Goal: Navigation & Orientation: Understand site structure

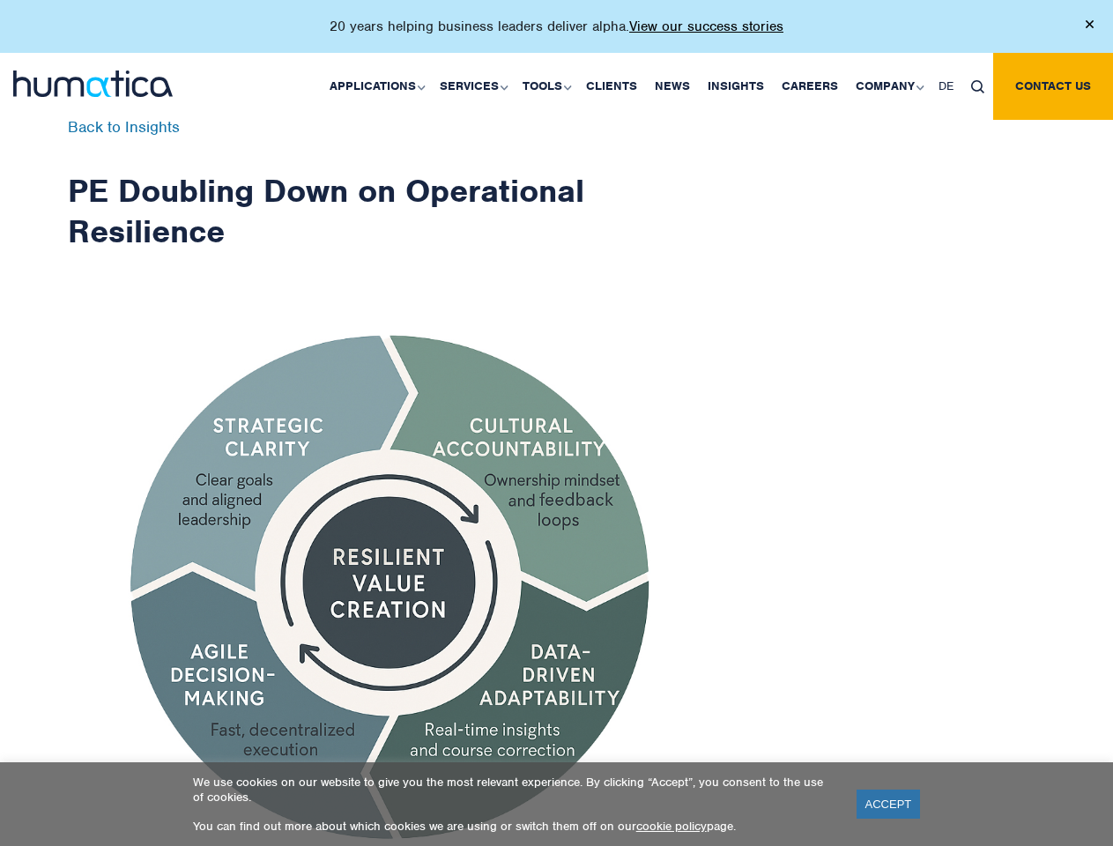
click at [556, 34] on p "20 years helping business leaders deliver alpha. View our success stories" at bounding box center [557, 27] width 454 height 18
click at [381, 86] on link "Applications" at bounding box center [376, 86] width 110 height 67
click at [476, 86] on link "Services" at bounding box center [472, 86] width 83 height 67
click at [549, 86] on link "Tools" at bounding box center [545, 86] width 63 height 67
click at [889, 86] on link "Company" at bounding box center [888, 86] width 83 height 67
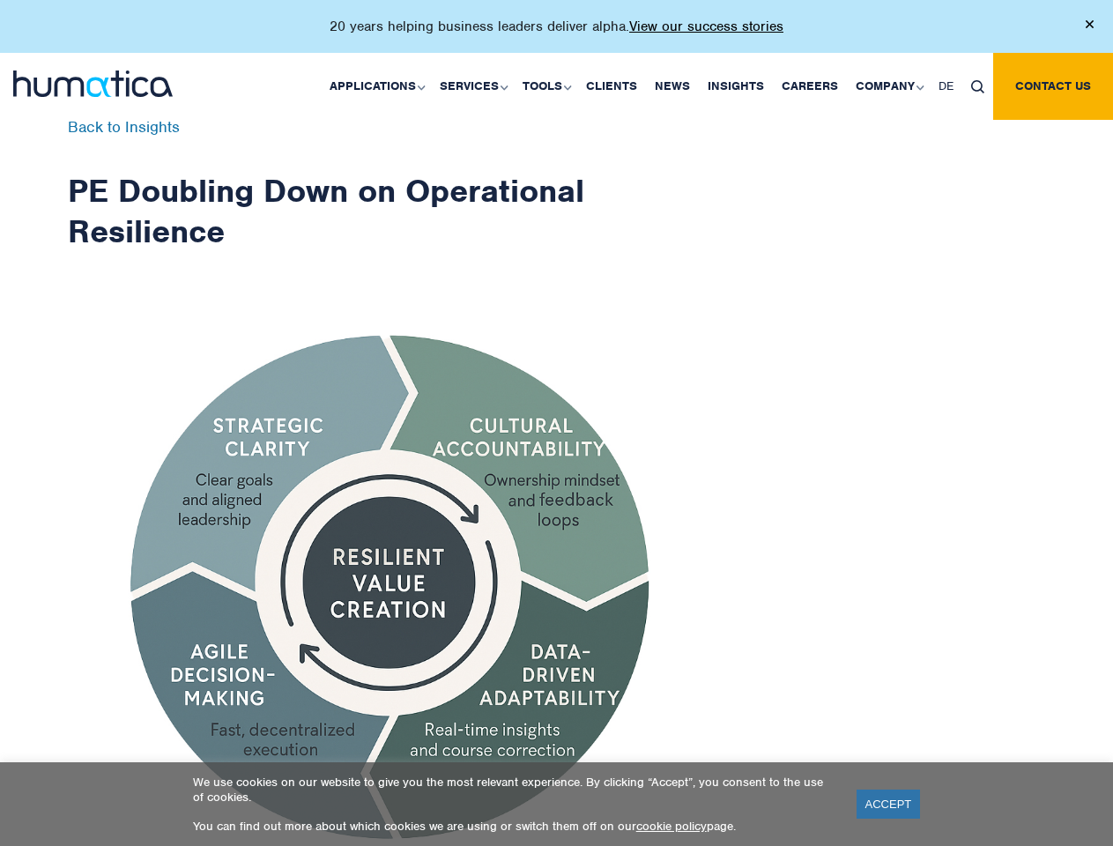
click at [978, 86] on img at bounding box center [978, 86] width 13 height 13
click at [889, 804] on link "ACCEPT" at bounding box center [889, 804] width 64 height 29
